Goal: Check status

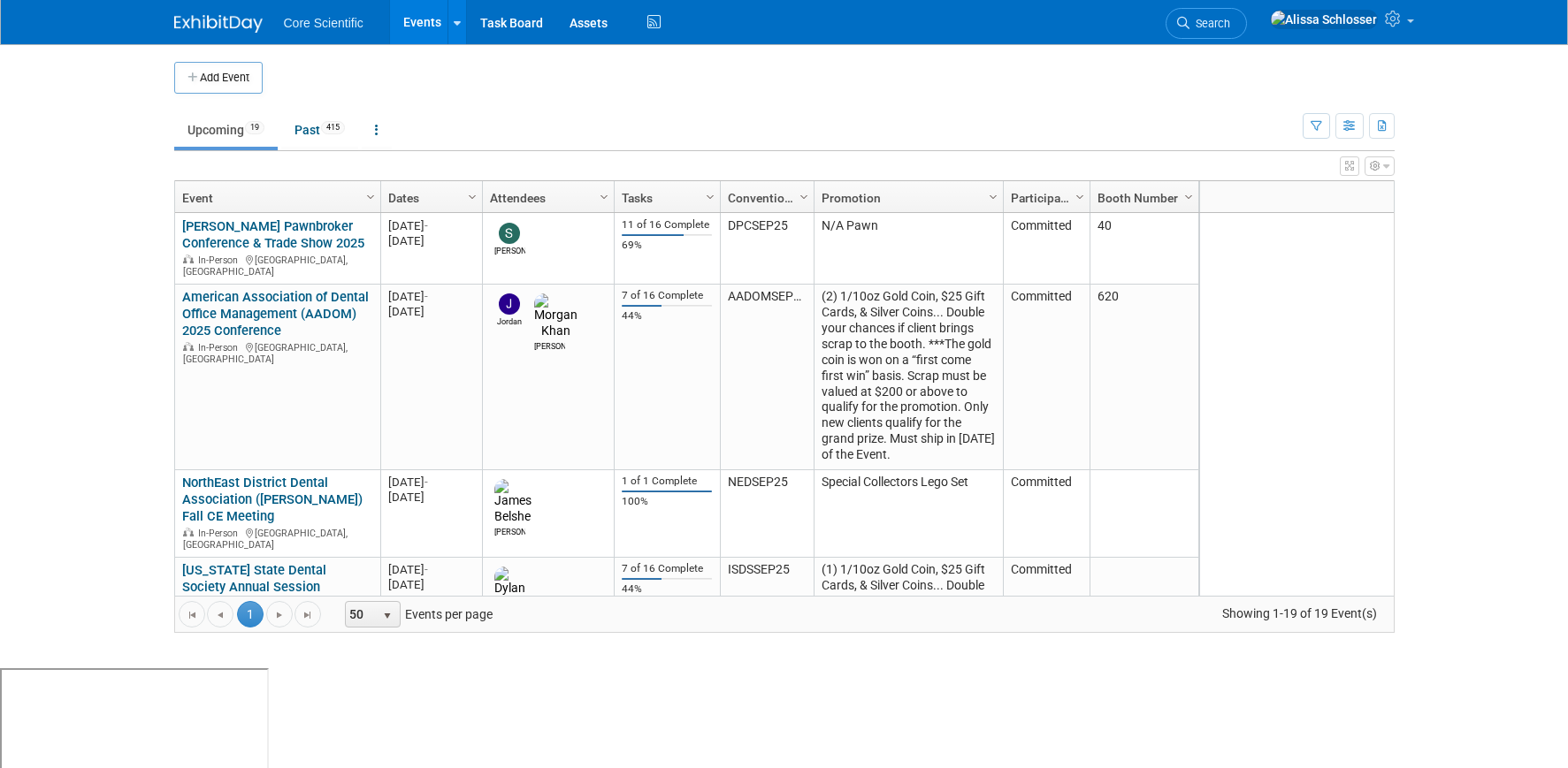
click at [432, 26] on link "Events" at bounding box center [422, 22] width 65 height 44
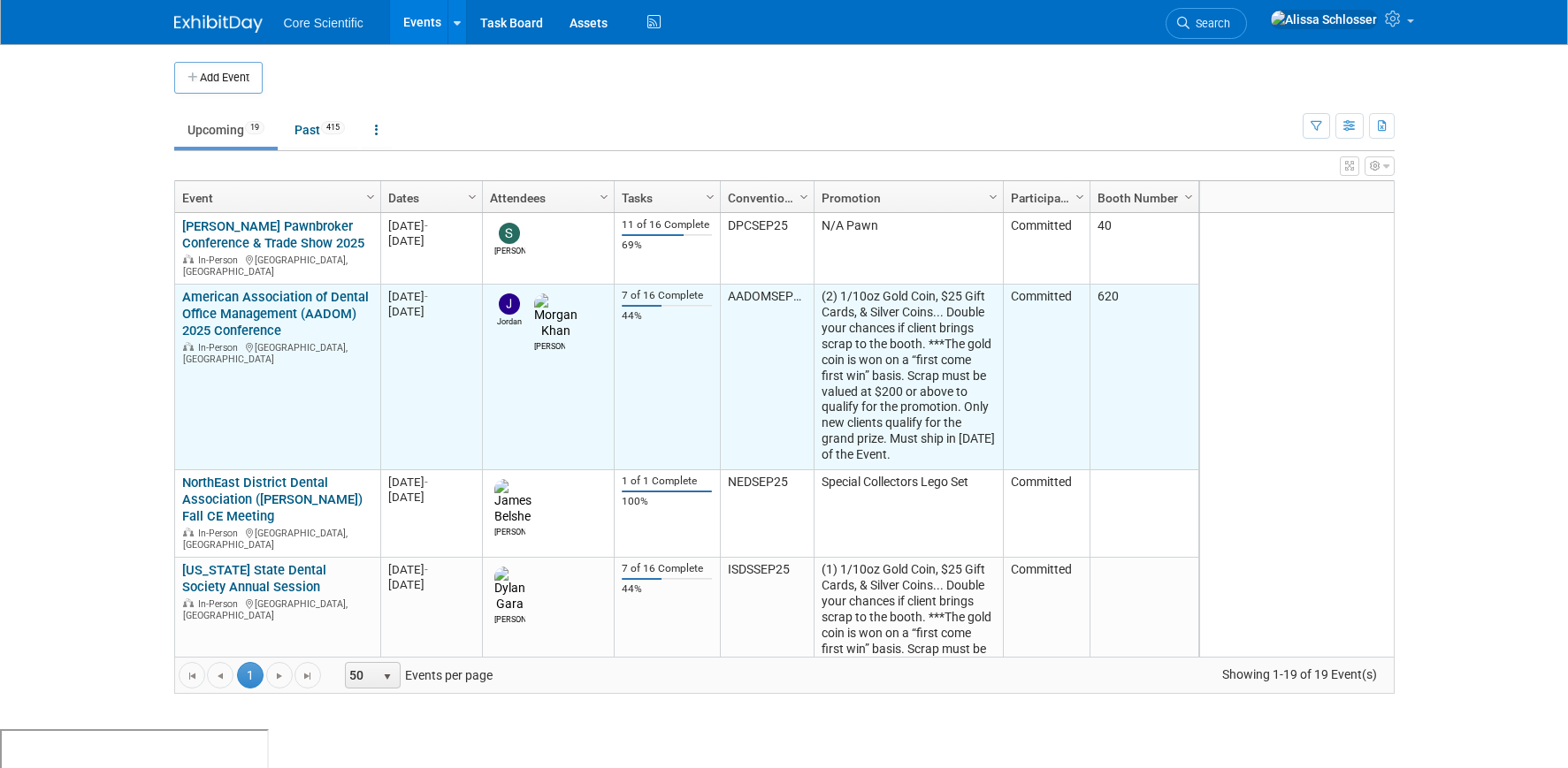
click at [309, 300] on link "American Association of Dental Office Management (AADOM) 2025 Conference" at bounding box center [275, 314] width 186 height 50
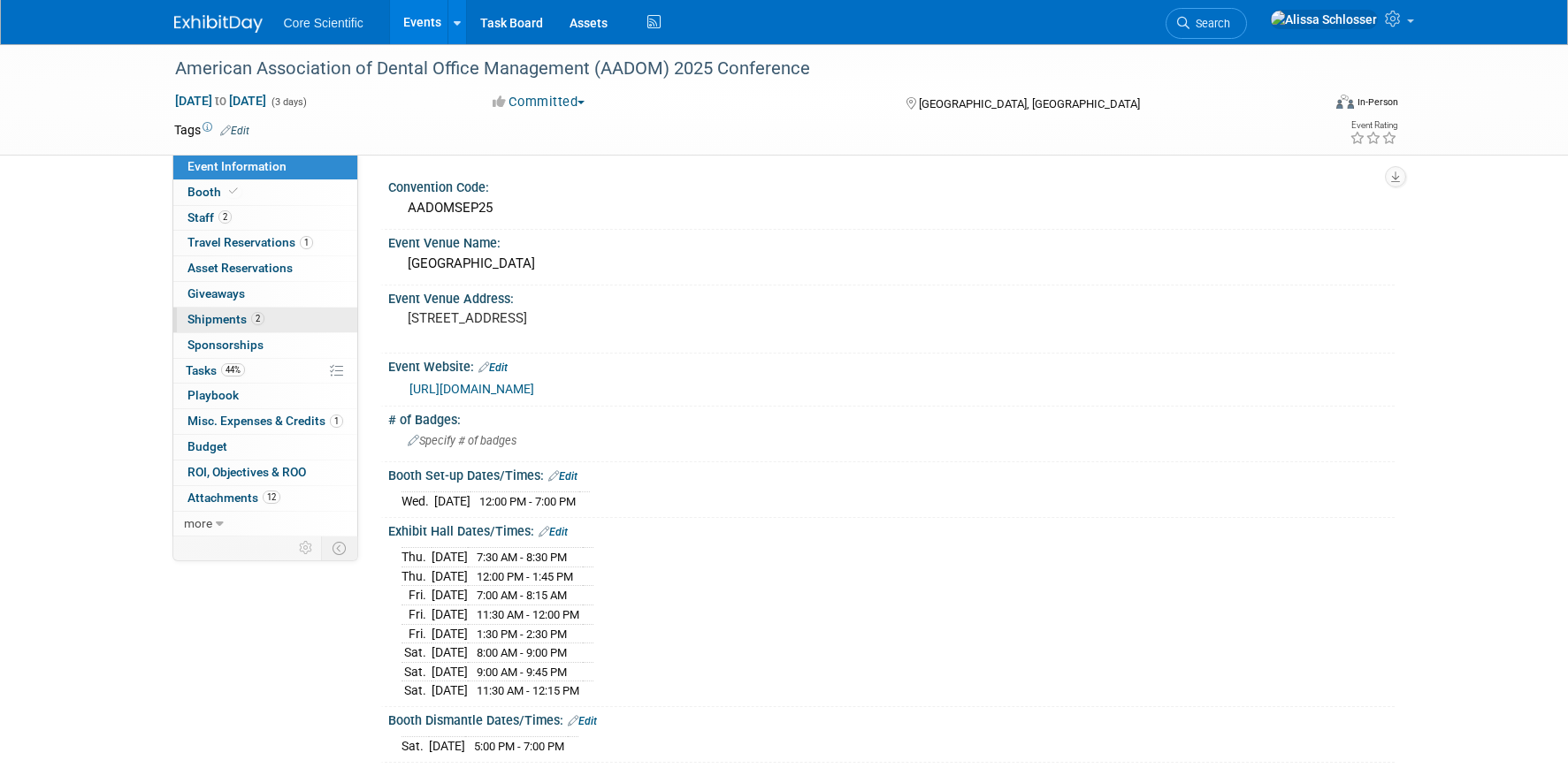
click at [223, 324] on span "Shipments 2" at bounding box center [225, 319] width 77 height 14
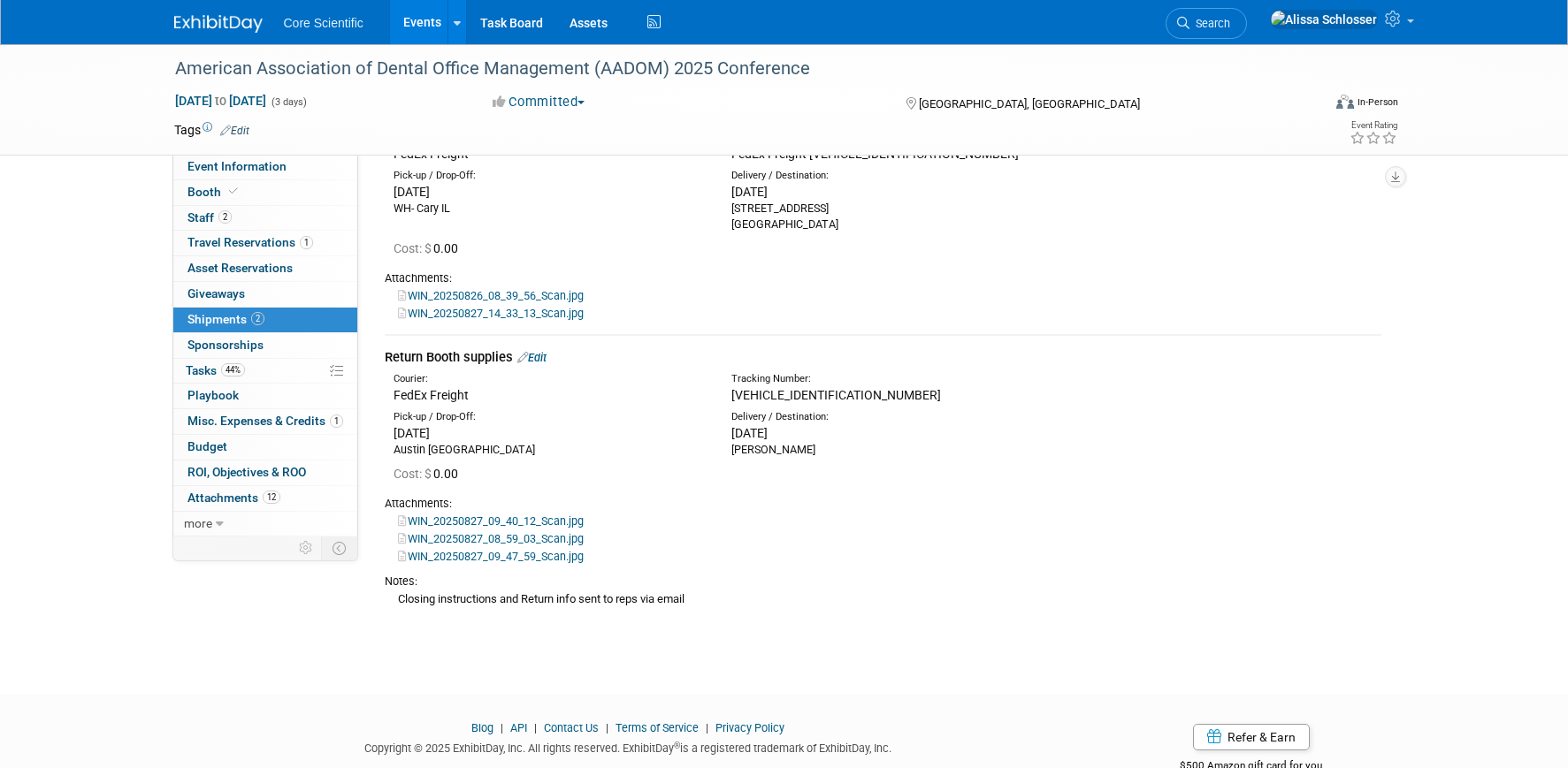
scroll to position [136, 0]
drag, startPoint x: 853, startPoint y: 389, endPoint x: 718, endPoint y: 392, distance: 135.0
click at [718, 392] on div "Tracking Number: 20250827AUS221520" at bounding box center [929, 386] width 422 height 32
click at [894, 338] on td "Return Booth supplies Edit Courier: FedEx Freight Tracking Number: Cost: $ 0.00" at bounding box center [883, 478] width 997 height 291
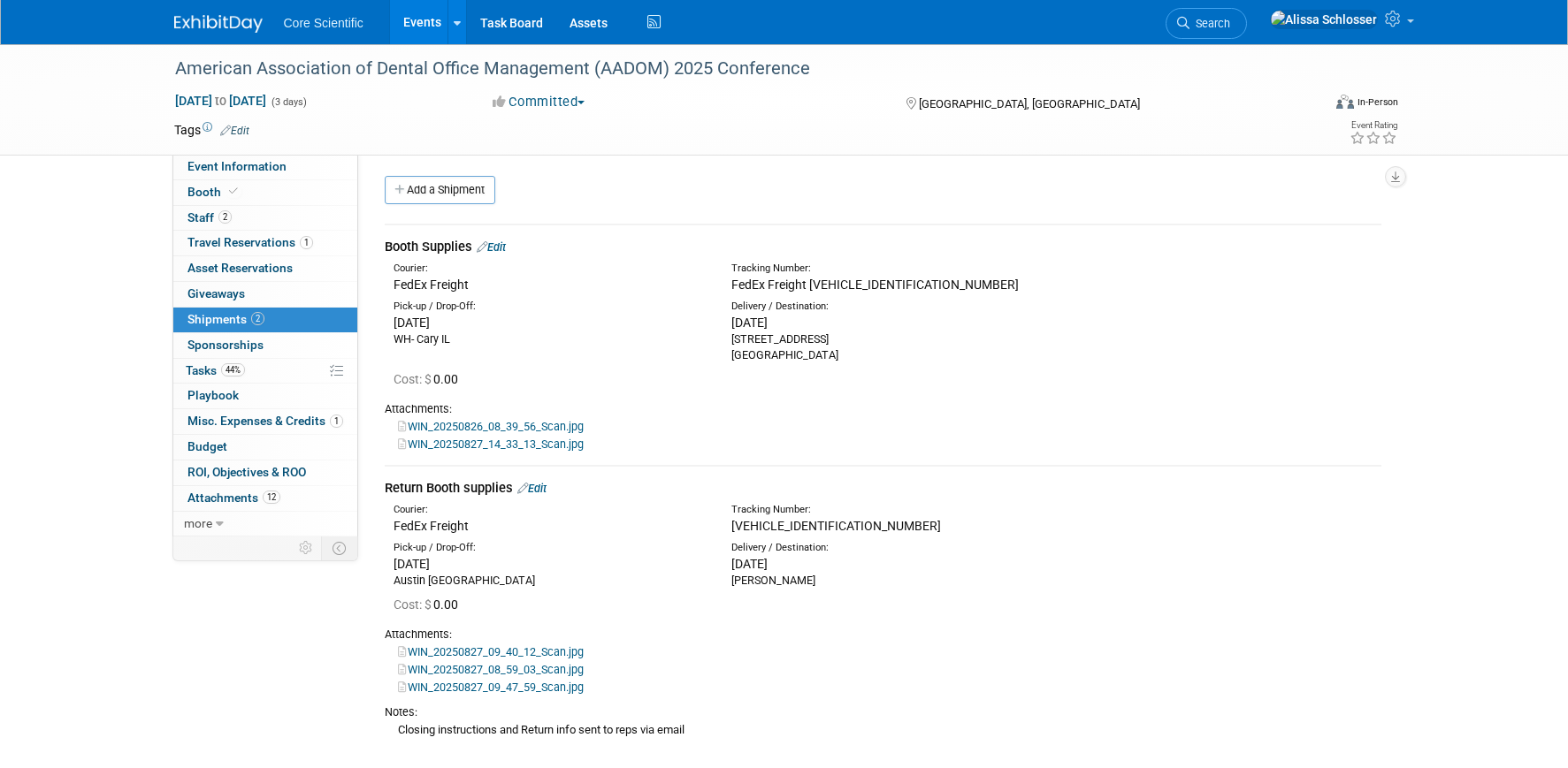
scroll to position [0, 0]
drag, startPoint x: 937, startPoint y: 285, endPoint x: 810, endPoint y: 288, distance: 127.0
click at [810, 288] on div "FedEx Freight 20250826SBG309364" at bounding box center [929, 287] width 397 height 18
copy span "20250826SBG309364"
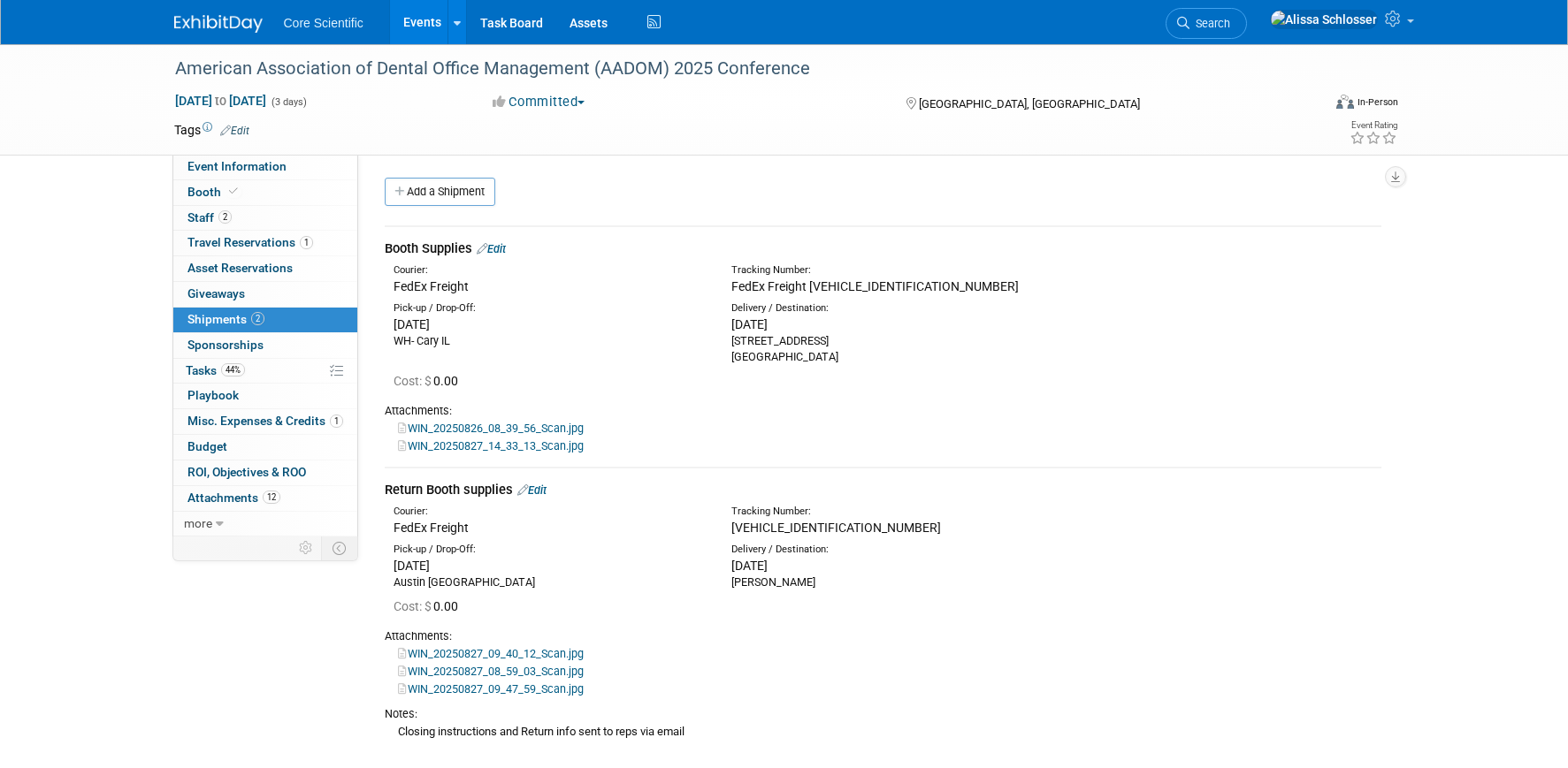
click at [966, 300] on div "Pick-up / Drop-Off: Wed. Aug 27, 2025 WH- Cary IL" at bounding box center [883, 331] width 1023 height 69
drag, startPoint x: 925, startPoint y: 288, endPoint x: 879, endPoint y: 290, distance: 46.0
click at [879, 290] on div "FedEx Freight 20250826SBG309364" at bounding box center [929, 286] width 397 height 18
click at [850, 323] on div "Fri. Aug 29, 2025" at bounding box center [886, 325] width 311 height 18
drag, startPoint x: 826, startPoint y: 325, endPoint x: 752, endPoint y: 327, distance: 74.0
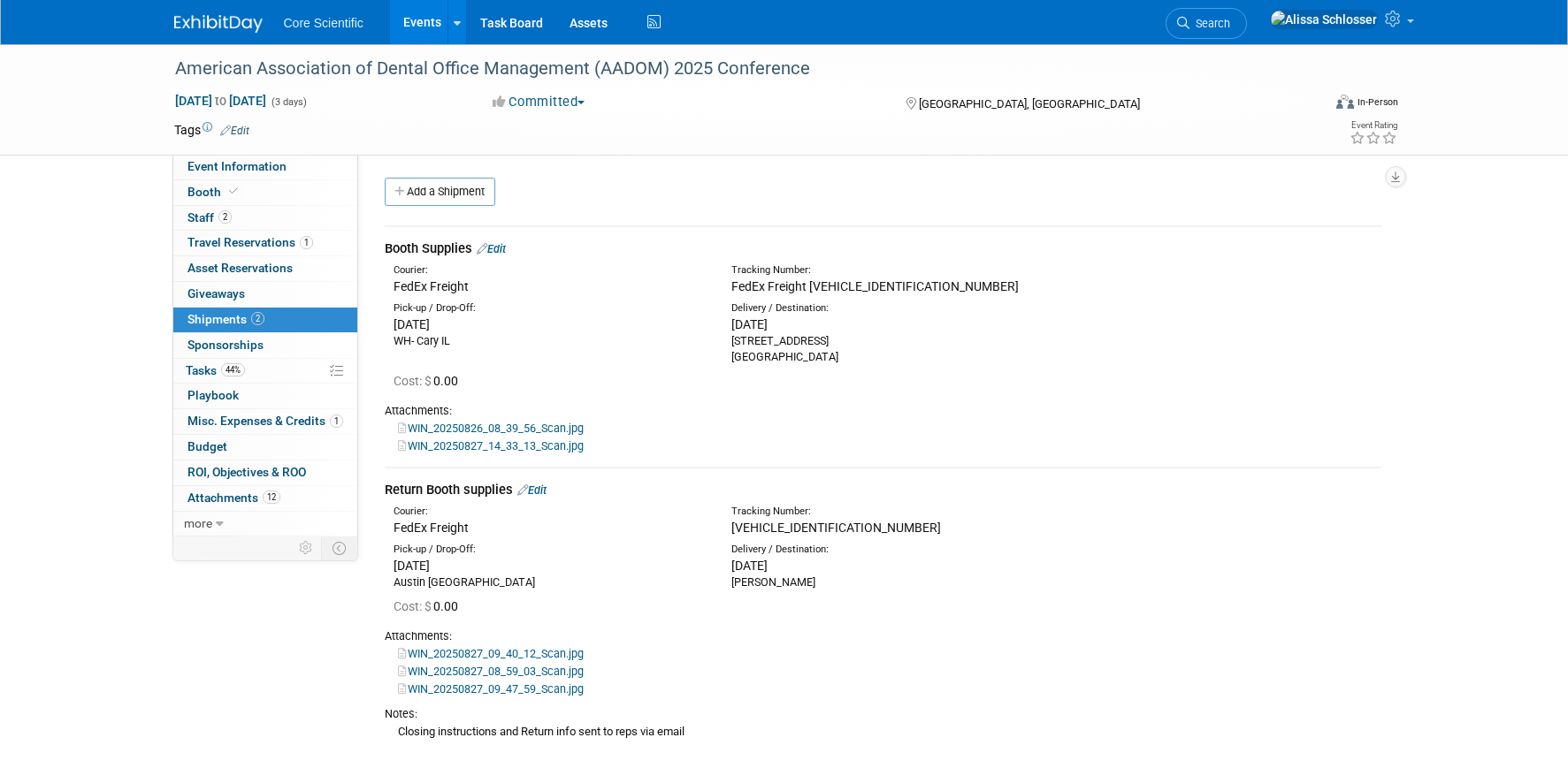
click at [752, 327] on div "Fri. Aug 29, 2025" at bounding box center [886, 325] width 311 height 18
click at [947, 359] on div "10200 McKalla Place, Suite 200 Austin, TX 78758" at bounding box center [886, 349] width 311 height 32
drag, startPoint x: 499, startPoint y: 325, endPoint x: 425, endPoint y: 329, distance: 74.1
click at [418, 328] on div "Wed. Aug 27, 2025" at bounding box center [549, 325] width 311 height 18
click at [534, 326] on div "Wed. Aug 27, 2025" at bounding box center [549, 325] width 311 height 18
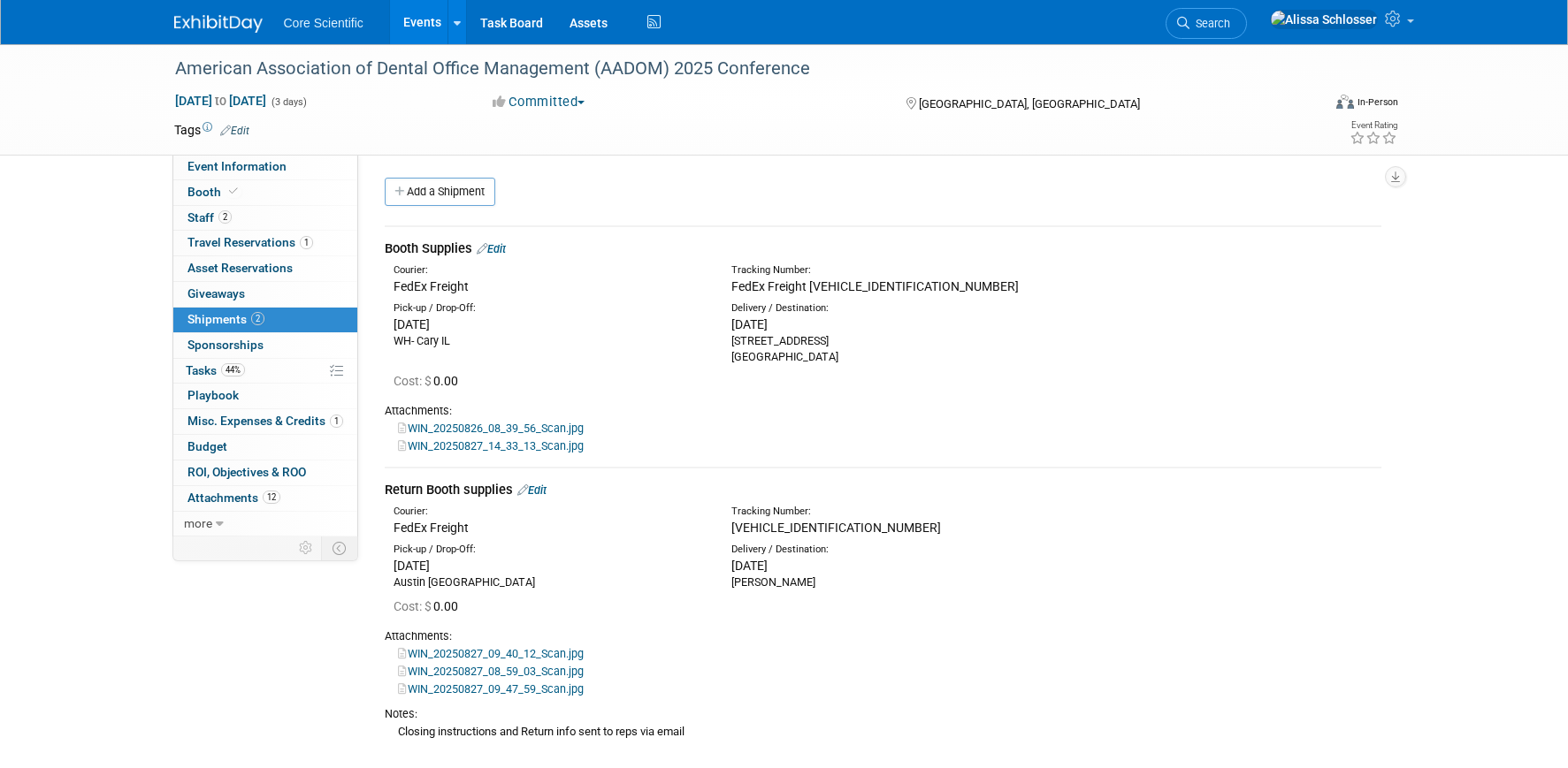
drag, startPoint x: 931, startPoint y: 286, endPoint x: 811, endPoint y: 287, distance: 120.0
click at [811, 287] on div "FedEx Freight 20250826SBG309364" at bounding box center [929, 286] width 397 height 18
copy span "20250826SBG309364"
click at [1056, 407] on div "Attachments:" at bounding box center [883, 411] width 997 height 16
click at [226, 161] on span "Event Information" at bounding box center [237, 166] width 99 height 14
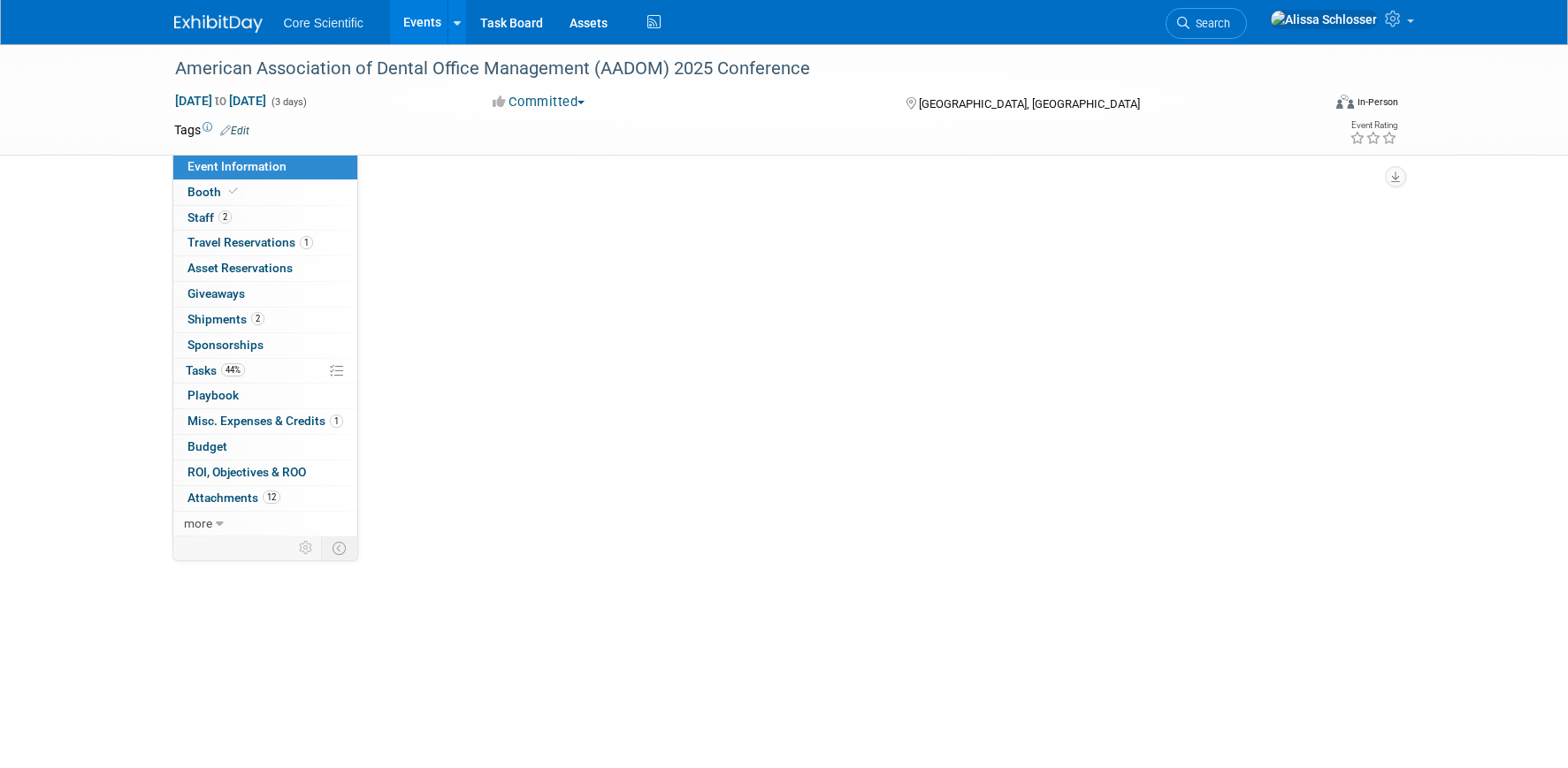
scroll to position [0, 0]
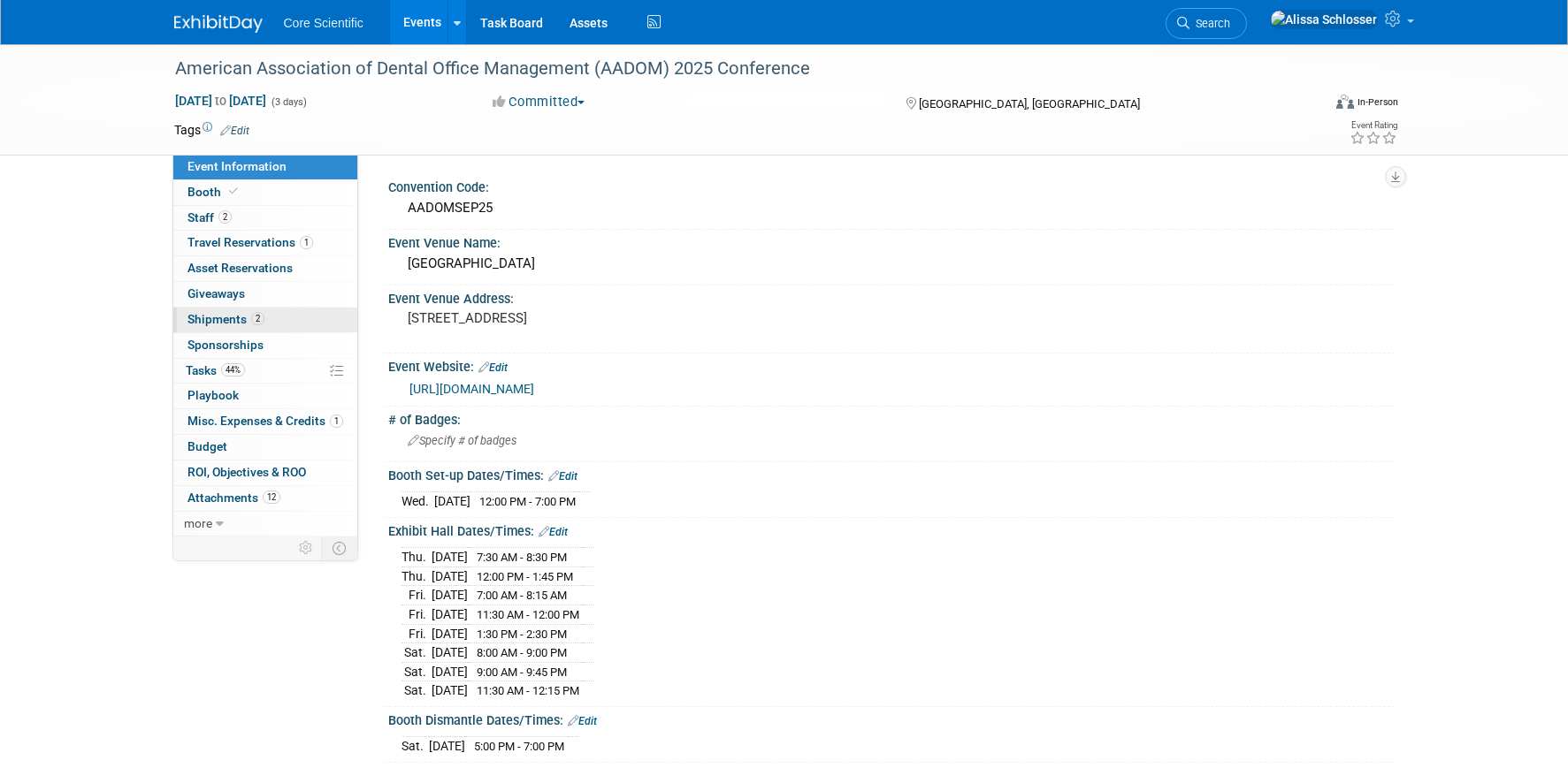
click at [225, 322] on span "Shipments 2" at bounding box center [225, 319] width 77 height 14
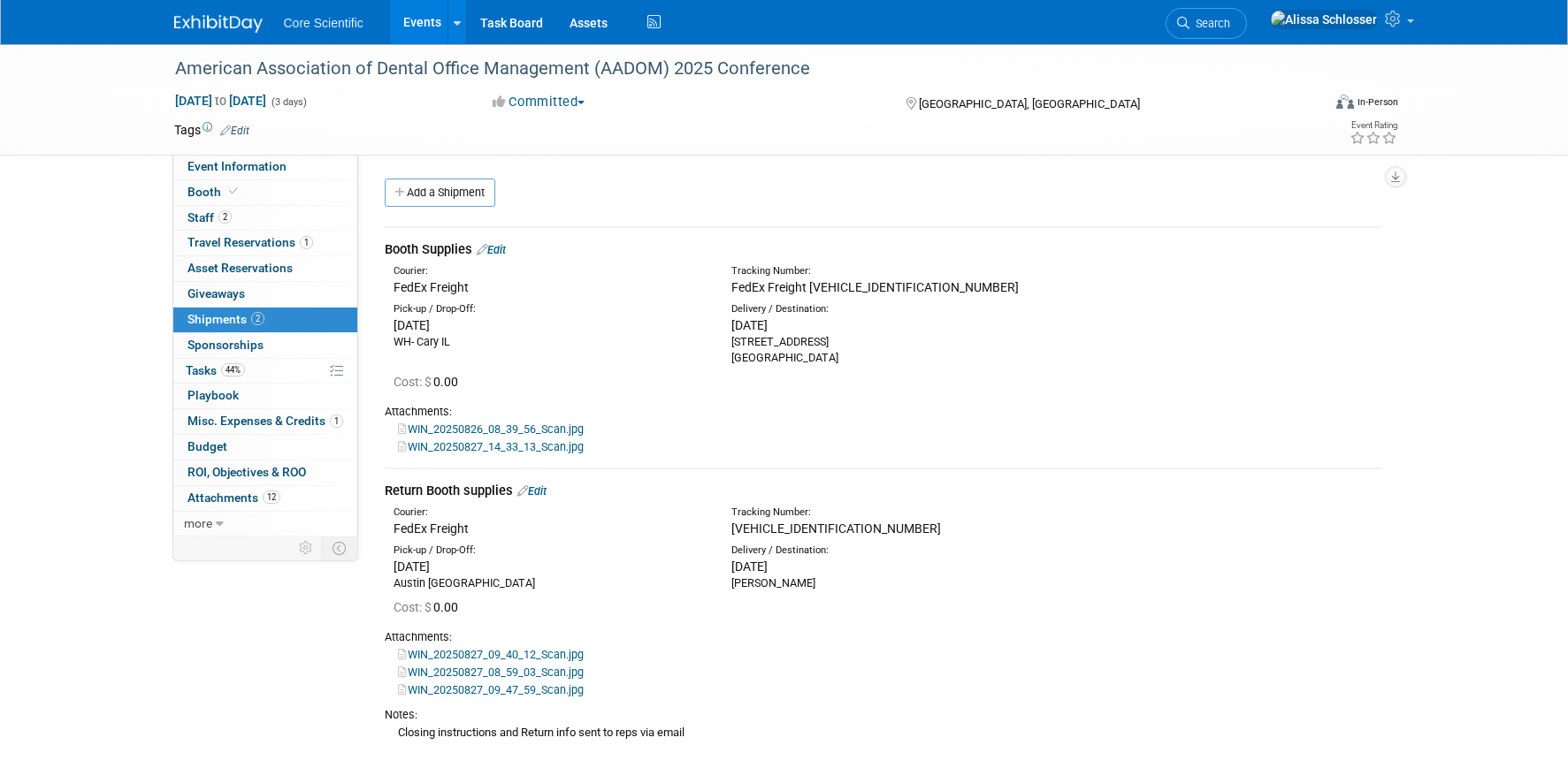
click at [1079, 411] on div "Attachments:" at bounding box center [883, 412] width 997 height 16
drag, startPoint x: 936, startPoint y: 287, endPoint x: 810, endPoint y: 293, distance: 126.1
click at [810, 293] on div "FedEx Freight 20250826SBG309364" at bounding box center [929, 287] width 397 height 18
copy span "20250826SBG309364"
drag, startPoint x: 1068, startPoint y: 475, endPoint x: 978, endPoint y: 458, distance: 91.6
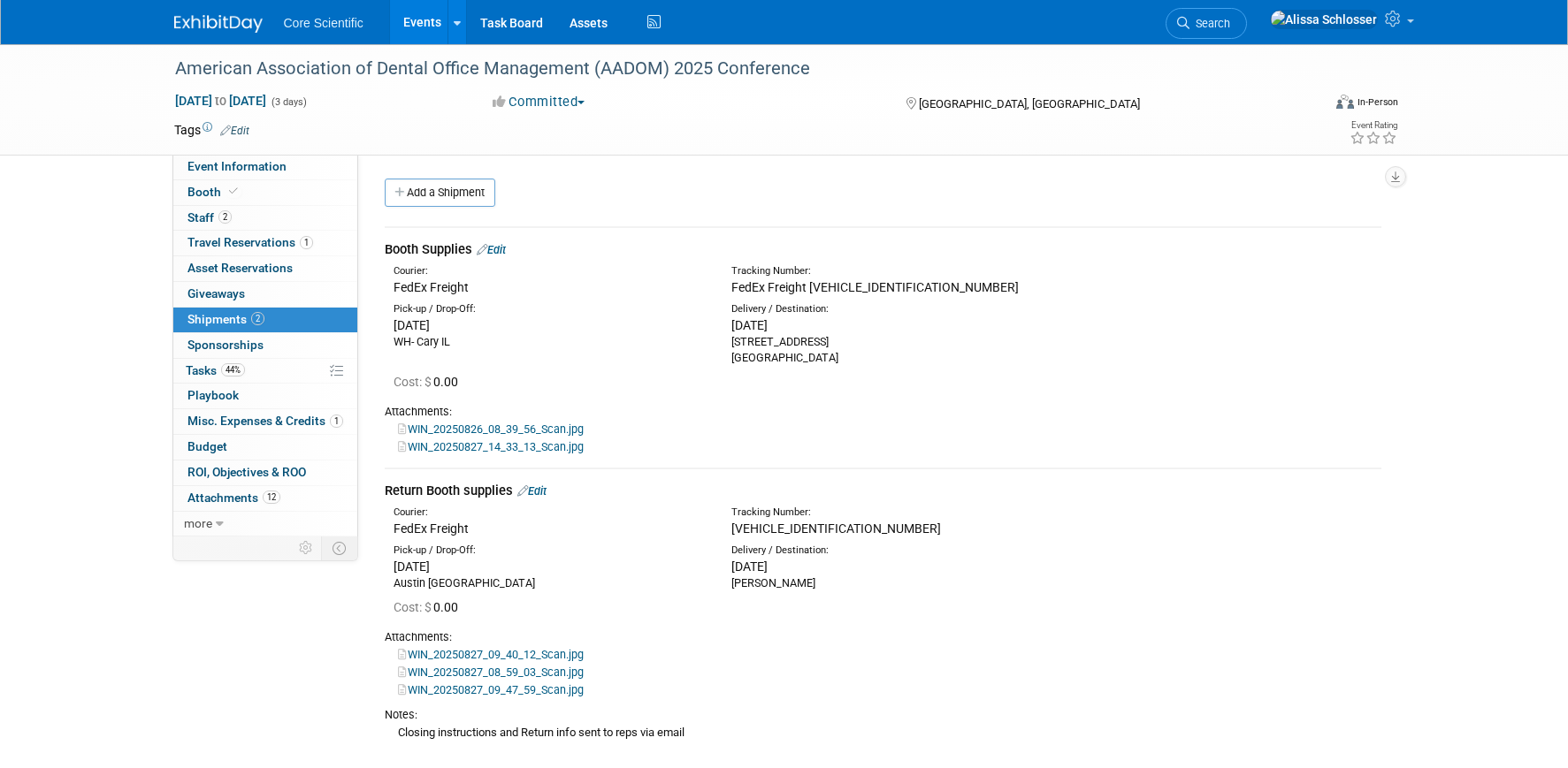
click at [1057, 473] on td "Return Booth supplies Edit Courier: FedEx Freight Tracking Number: Cost: $ 0.00" at bounding box center [883, 614] width 997 height 291
click at [976, 402] on td "Booth Supplies Edit Courier: FedEx Freight Tracking Number: Cost: $ 0.00" at bounding box center [883, 347] width 997 height 240
click at [650, 388] on div "Cost: $ 0.00" at bounding box center [887, 382] width 988 height 18
click at [769, 424] on div "WIN_20250826_08_39_56_Scan.jpg" at bounding box center [883, 428] width 997 height 18
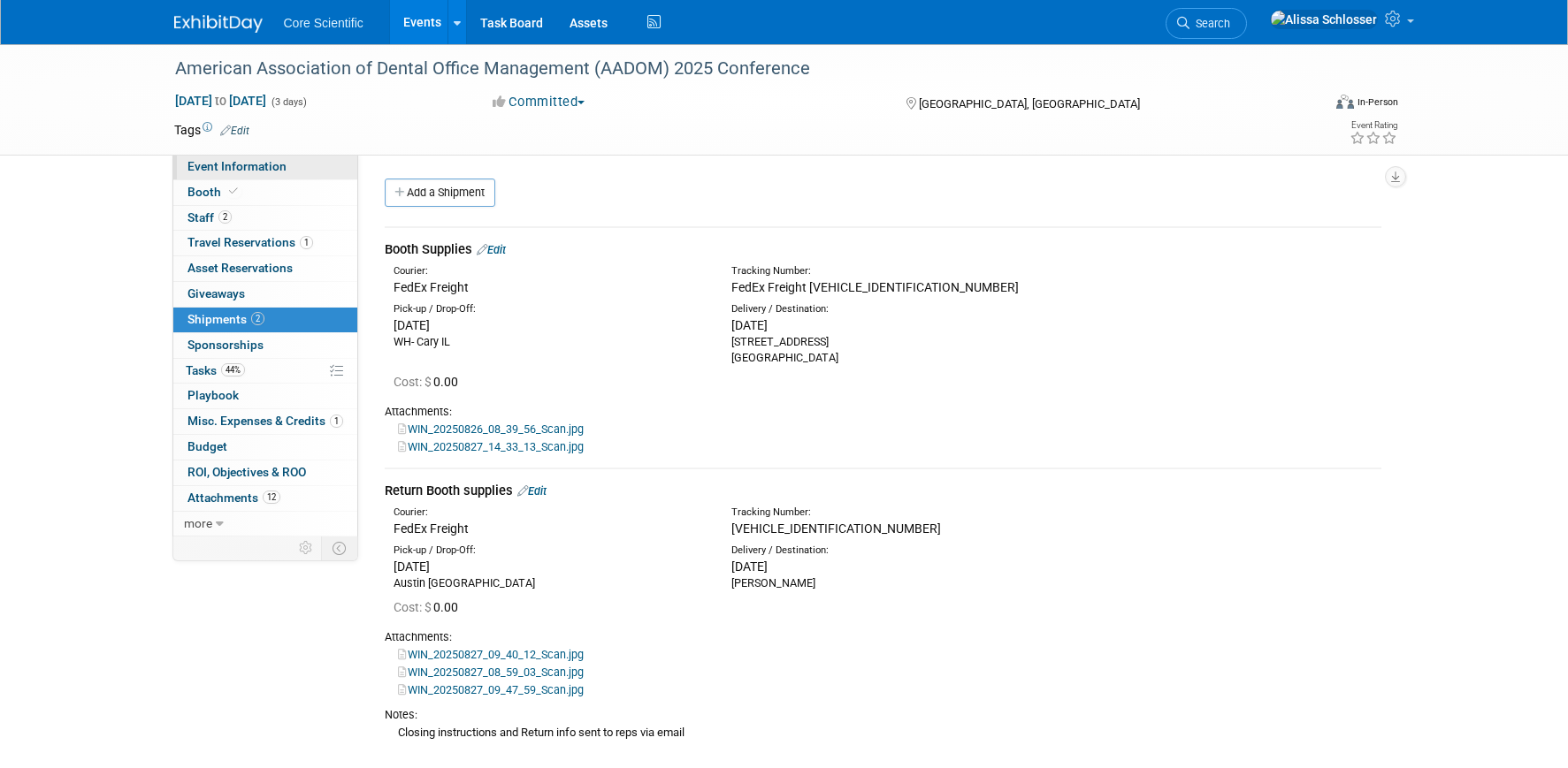
click at [237, 162] on span "Event Information" at bounding box center [237, 166] width 99 height 14
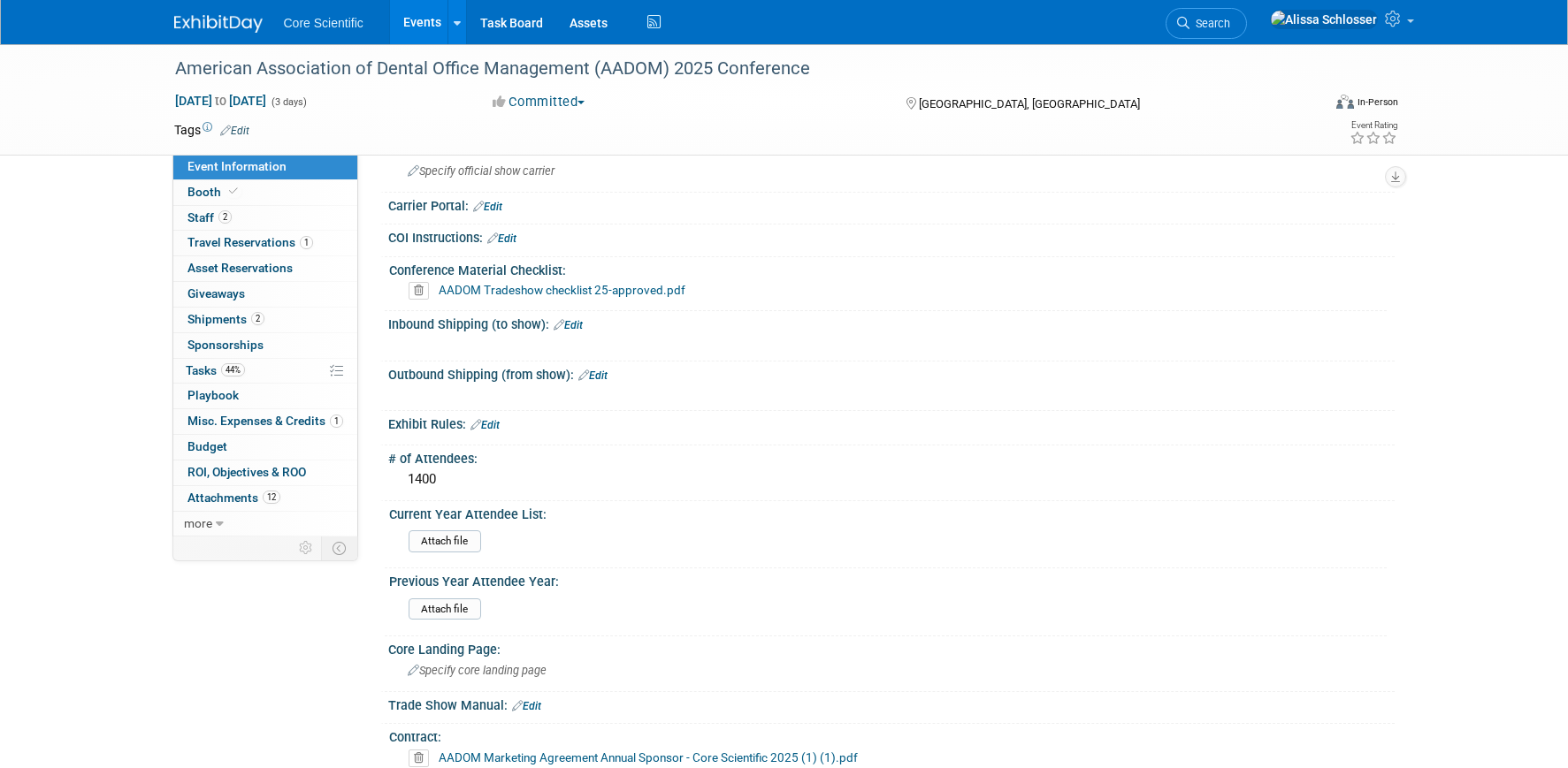
scroll to position [1482, 0]
click at [801, 112] on div "Sep 4, 2025 to Sep 6, 2025 (3 days) Sep 4, 2025 to Sep 6, 2025 Committed Commit…" at bounding box center [786, 106] width 1251 height 27
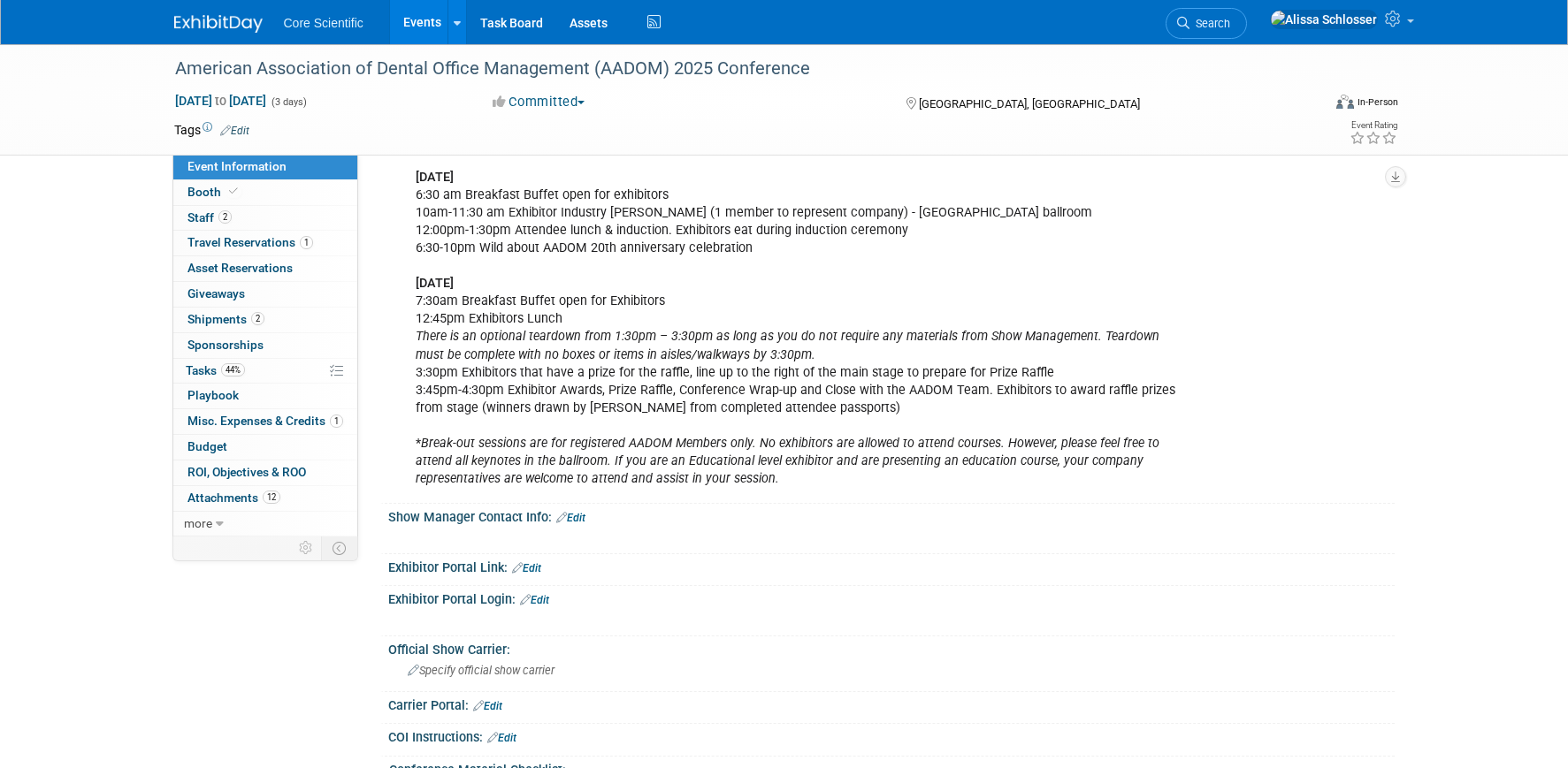
scroll to position [1017, 0]
